Goal: Use online tool/utility: Utilize a website feature to perform a specific function

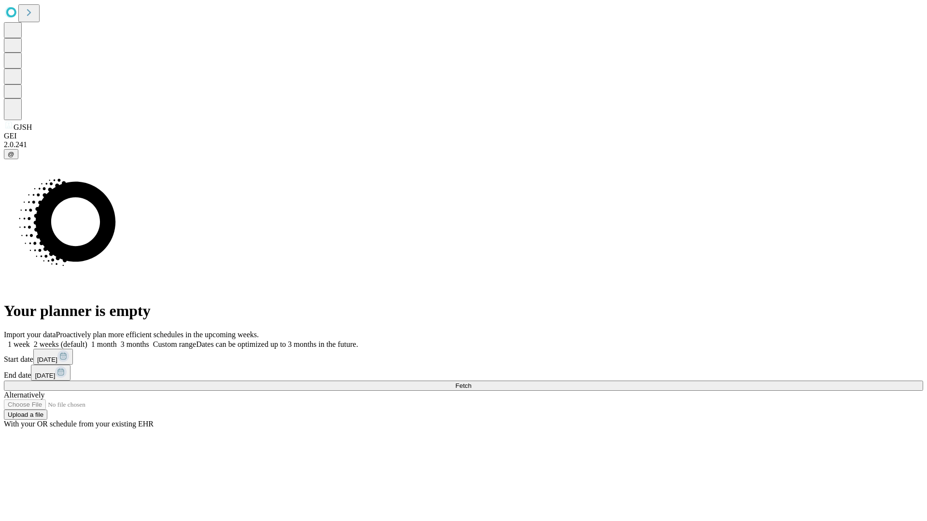
click at [471, 382] on span "Fetch" at bounding box center [463, 385] width 16 height 7
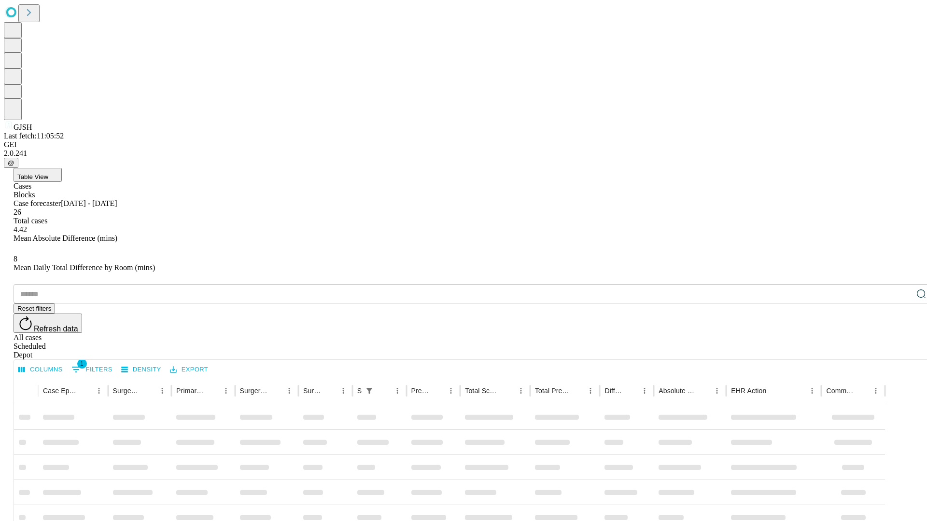
click at [48, 173] on span "Table View" at bounding box center [32, 176] width 31 height 7
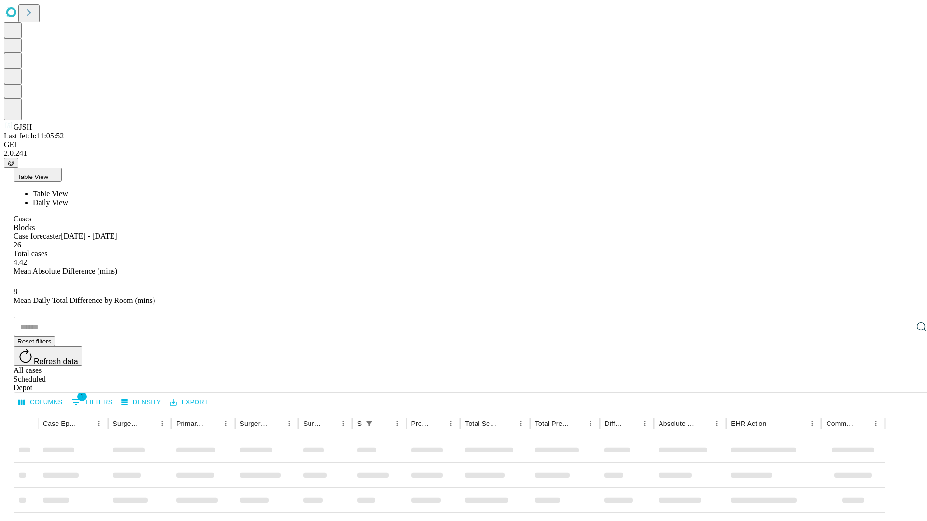
click at [68, 198] on span "Daily View" at bounding box center [50, 202] width 35 height 8
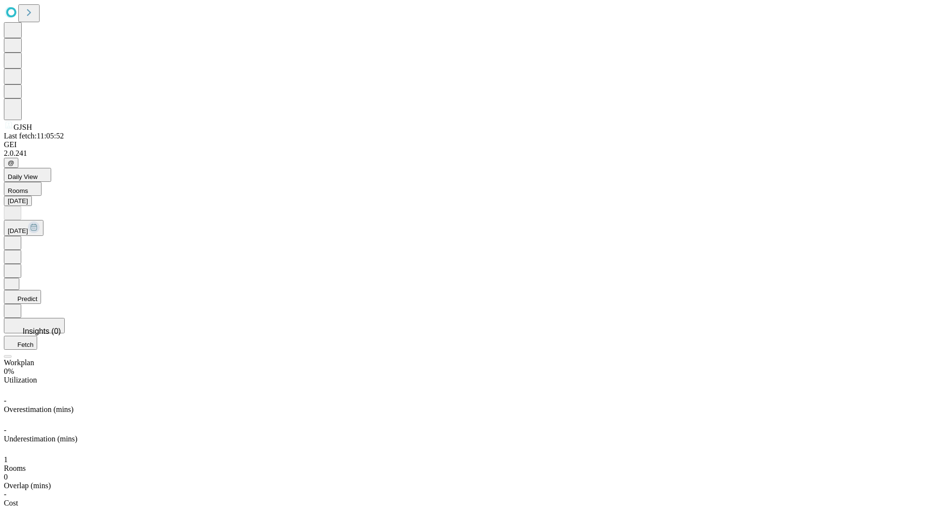
click at [41, 290] on button "Predict" at bounding box center [22, 297] width 37 height 14
